Goal: Transaction & Acquisition: Subscribe to service/newsletter

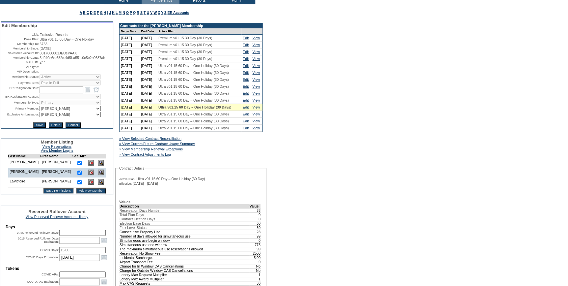
scroll to position [30, 0]
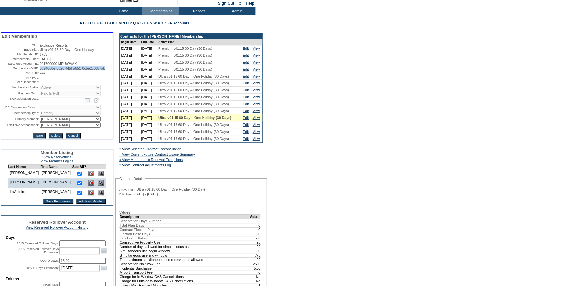
drag, startPoint x: 66, startPoint y: 75, endPoint x: 39, endPoint y: 71, distance: 27.6
click at [40, 70] on td "5d940d6e-682c-4d5f-a551-0c5e2c0687ab" at bounding box center [76, 68] width 73 height 4
copy span "5d940d6e-682c-4d5f-a551-0c5e2c0687ab"
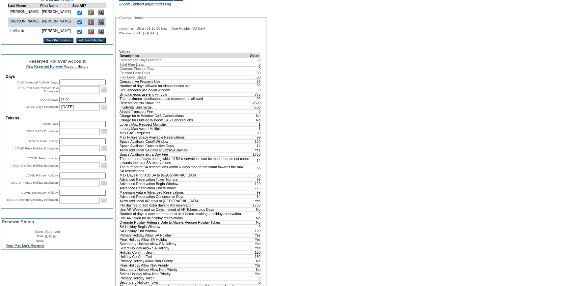
scroll to position [210, 0]
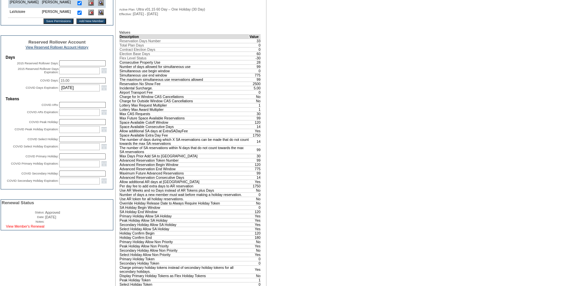
click at [43, 228] on link "View Member's Renewal" at bounding box center [25, 226] width 39 height 4
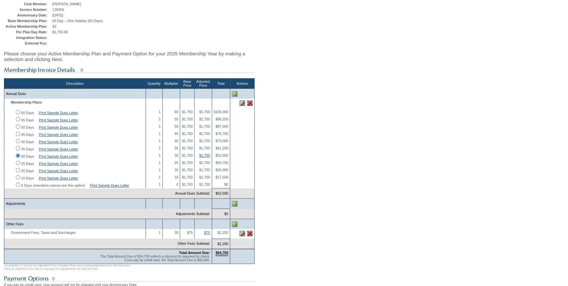
scroll to position [120, 0]
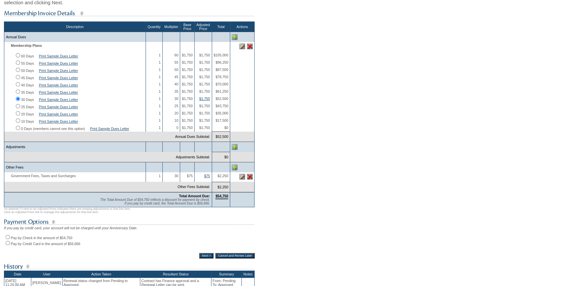
click at [7, 239] on input "Pay by Check in the amount of $54,750" at bounding box center [8, 237] width 4 height 4
radio input "true"
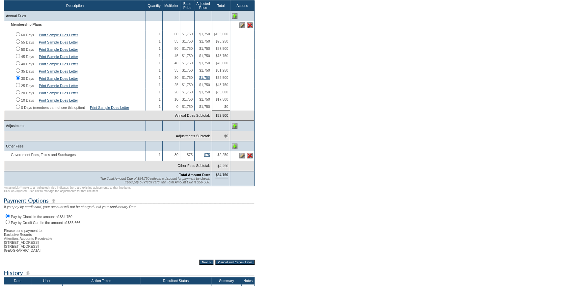
scroll to position [180, 0]
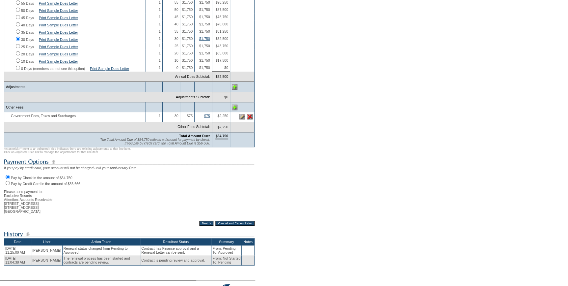
click at [199, 226] on input "Next >" at bounding box center [206, 222] width 14 height 5
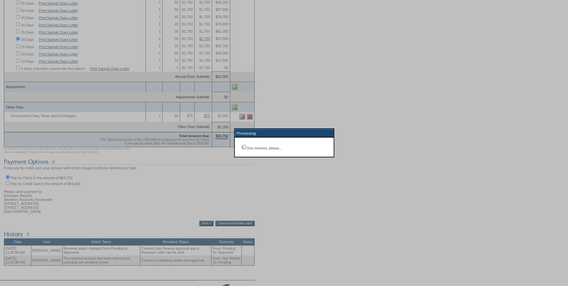
scroll to position [47, 0]
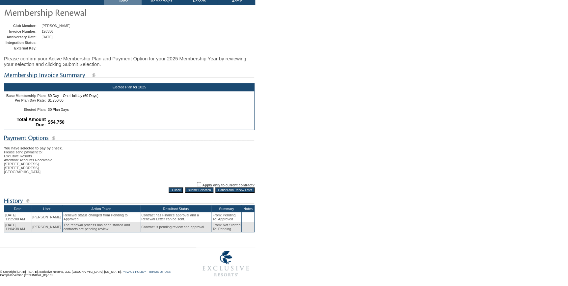
click at [203, 189] on input "Submit Selection" at bounding box center [199, 189] width 28 height 5
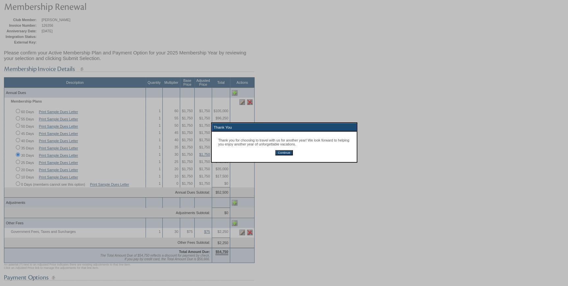
click at [287, 149] on div "Thank you for choosing to travel with us for another year! We look forward to h…" at bounding box center [284, 146] width 145 height 30
click at [286, 154] on input "Continue" at bounding box center [284, 152] width 17 height 5
